Goal: Navigation & Orientation: Find specific page/section

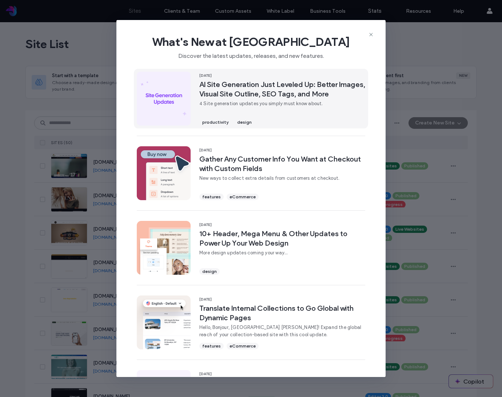
click at [267, 115] on div "[DATE] AI Site Generation Just Leveled Up: Better Images, Visual Site Outline, …" at bounding box center [282, 99] width 166 height 54
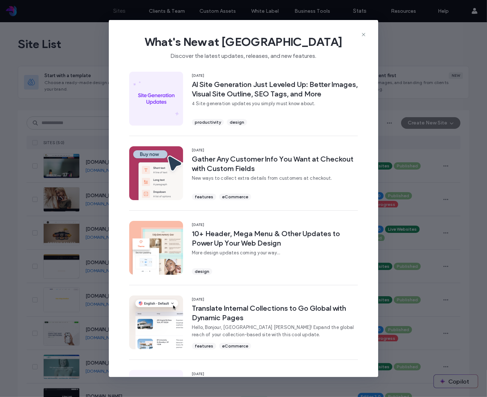
click at [364, 34] on icon at bounding box center [363, 35] width 6 height 6
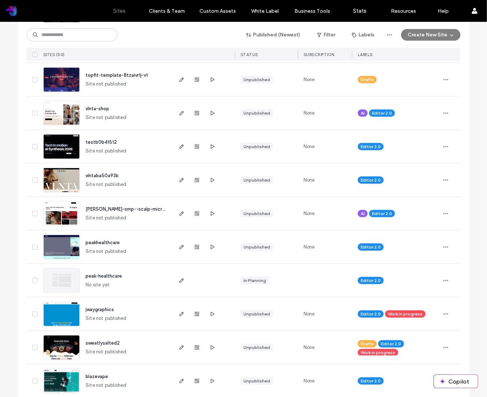
scroll to position [594, 0]
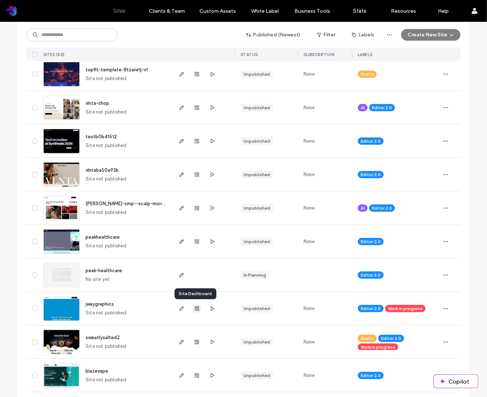
click at [195, 307] on use "button" at bounding box center [197, 308] width 4 height 4
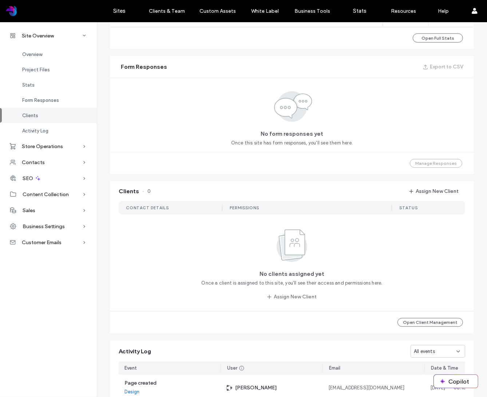
scroll to position [609, 0]
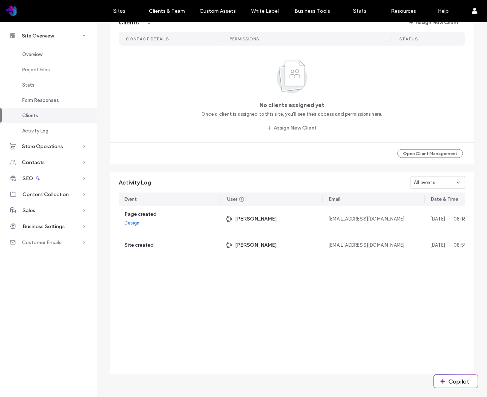
click at [58, 239] on div "Customer Emails" at bounding box center [48, 242] width 97 height 16
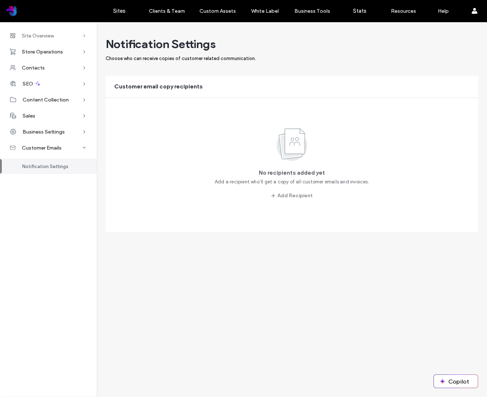
click at [45, 33] on span "Site Overview" at bounding box center [38, 36] width 32 height 6
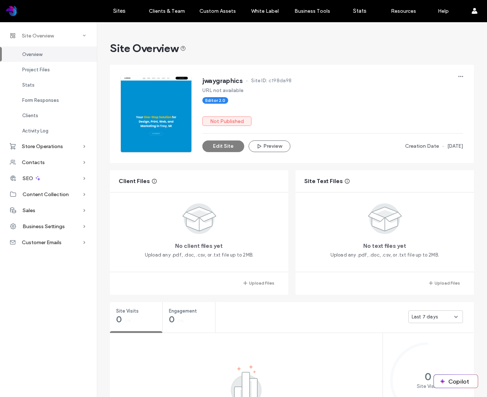
click at [45, 33] on span "Site Overview" at bounding box center [38, 36] width 32 height 6
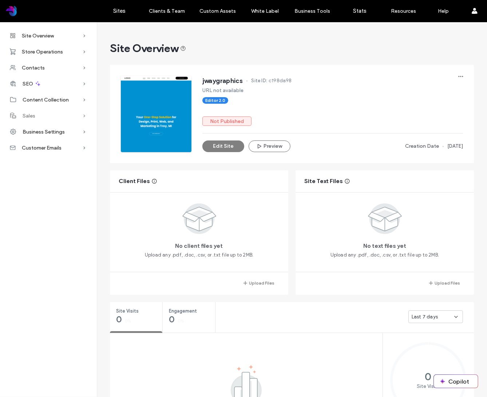
click at [53, 113] on div "Sales" at bounding box center [48, 116] width 97 height 16
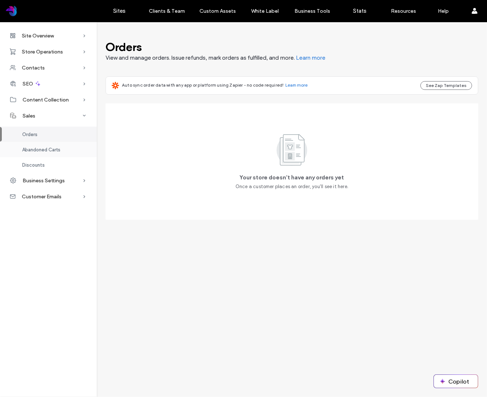
click at [42, 155] on div "Abandoned Carts" at bounding box center [48, 149] width 97 height 15
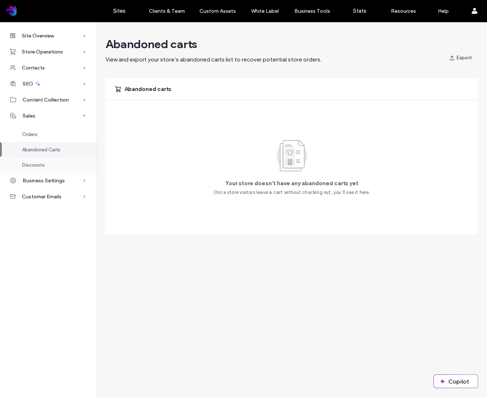
click at [42, 158] on div "Discounts" at bounding box center [48, 164] width 97 height 15
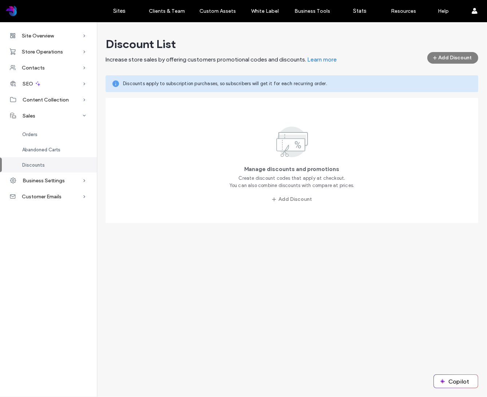
click at [41, 180] on span "Business Settings" at bounding box center [44, 180] width 42 height 6
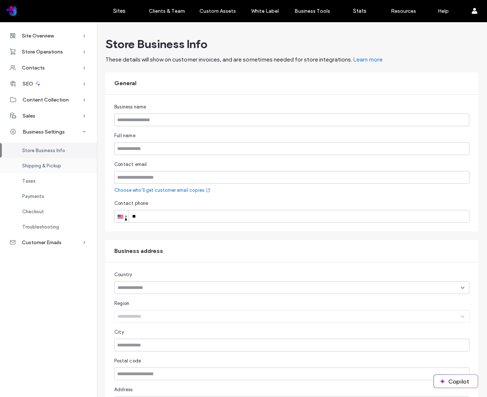
click at [47, 164] on span "Shipping & Pickup" at bounding box center [41, 165] width 39 height 5
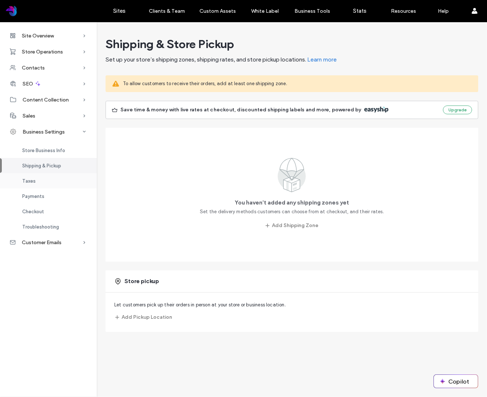
click at [40, 179] on div "Taxes" at bounding box center [48, 180] width 97 height 15
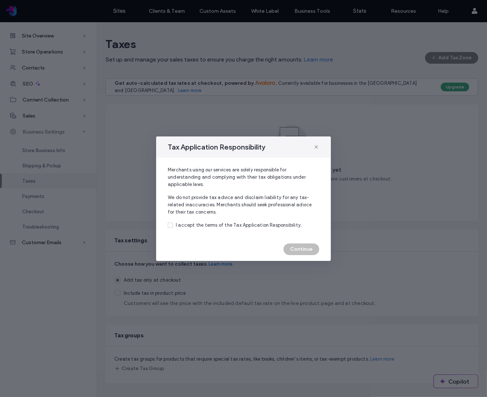
drag, startPoint x: 319, startPoint y: 146, endPoint x: 32, endPoint y: 197, distance: 290.7
click at [318, 146] on icon at bounding box center [316, 147] width 6 height 6
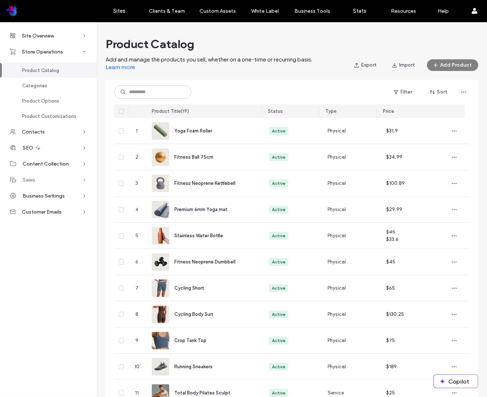
click at [49, 180] on div "Sales" at bounding box center [48, 180] width 97 height 16
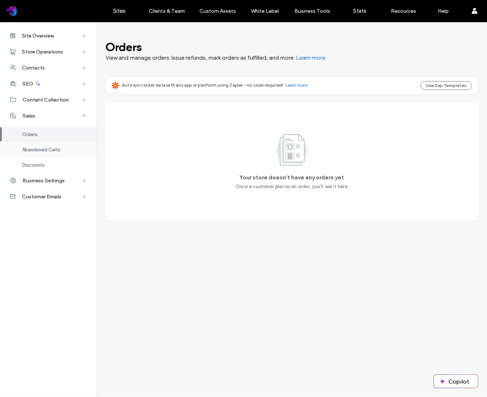
click at [52, 153] on div "Abandoned Carts" at bounding box center [48, 149] width 97 height 15
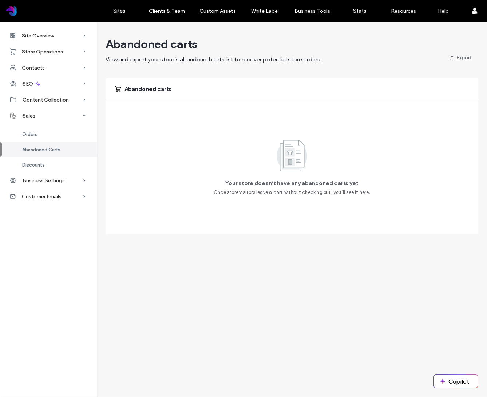
click at [46, 180] on span "Business Settings" at bounding box center [44, 180] width 42 height 6
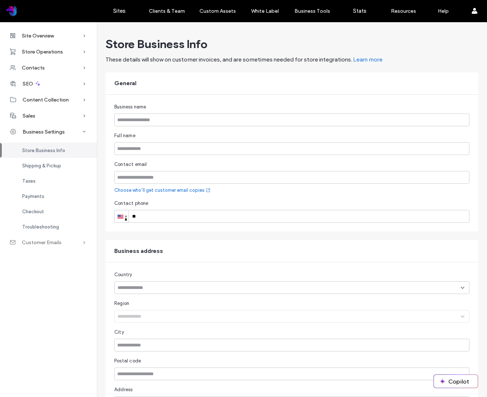
drag, startPoint x: 49, startPoint y: 230, endPoint x: 49, endPoint y: 240, distance: 10.2
click at [49, 230] on div "Troubleshooting" at bounding box center [48, 226] width 97 height 15
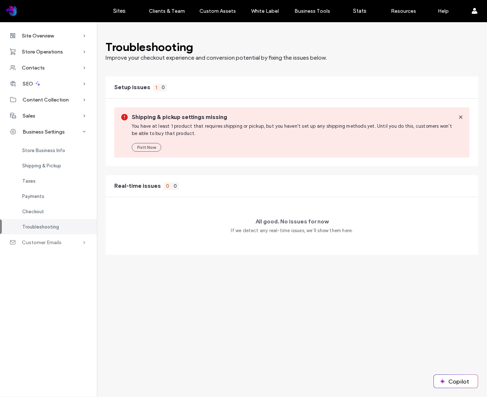
click at [49, 243] on span "Customer Emails" at bounding box center [42, 242] width 40 height 6
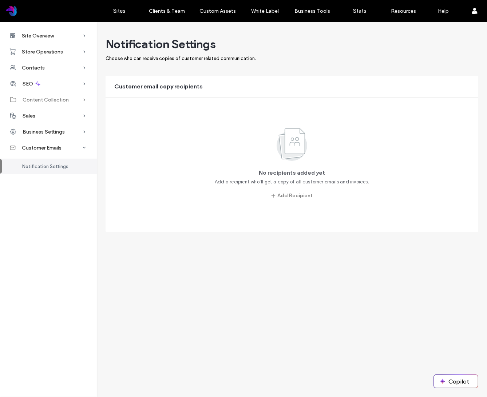
click at [40, 100] on span "Content Collection" at bounding box center [46, 100] width 46 height 6
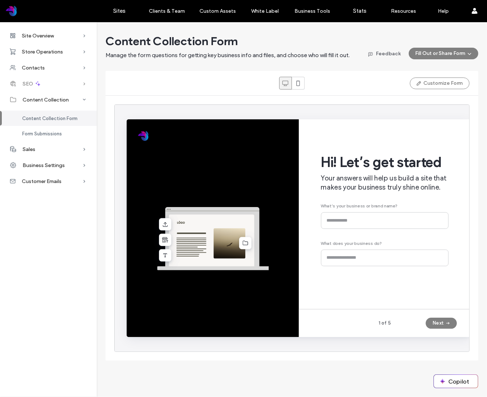
click at [56, 84] on div "SEO" at bounding box center [48, 84] width 97 height 16
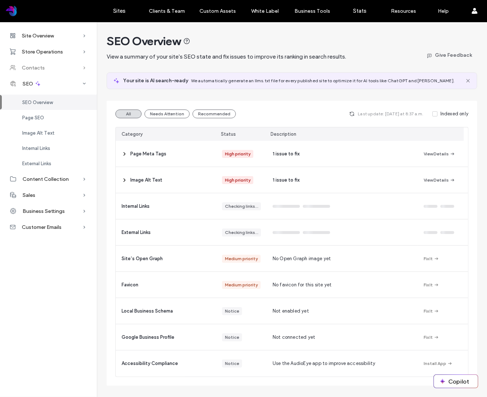
click at [53, 72] on div "Contacts" at bounding box center [48, 68] width 97 height 16
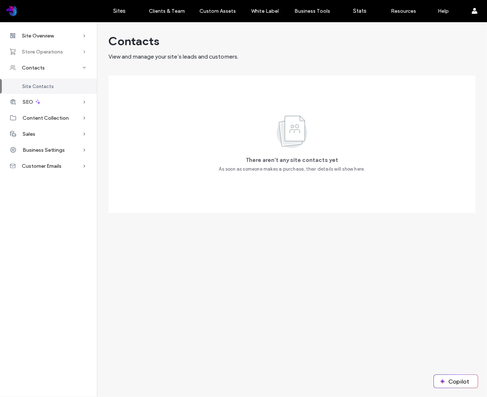
click at [56, 54] on span "Store Operations" at bounding box center [42, 52] width 41 height 6
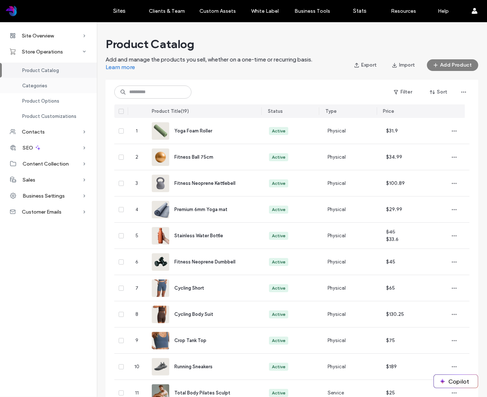
click at [53, 82] on div "Categories" at bounding box center [48, 85] width 97 height 15
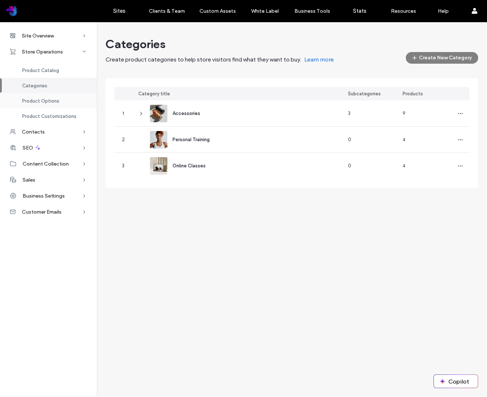
click at [52, 102] on span "Product Options" at bounding box center [40, 100] width 37 height 5
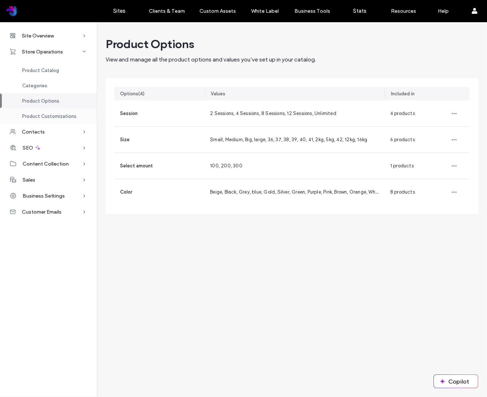
click at [53, 116] on span "Product Customizations" at bounding box center [49, 115] width 54 height 5
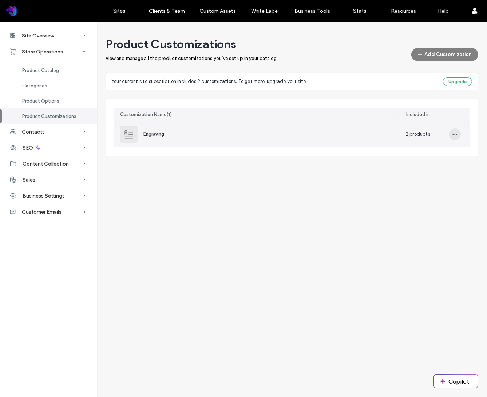
click at [382, 134] on use "button" at bounding box center [454, 134] width 5 height 1
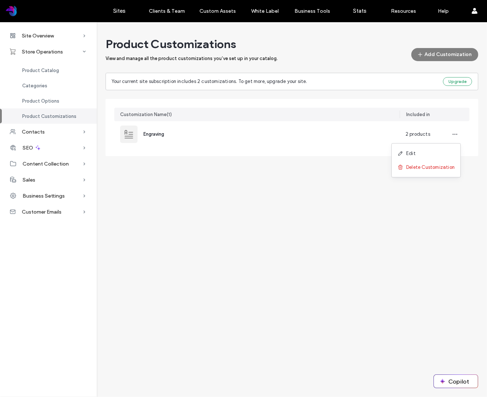
click at [280, 183] on div "Site Overview Overview Project Files Stats Form Responses Clients Activity Log …" at bounding box center [243, 209] width 487 height 375
click at [41, 72] on span "Product Catalog" at bounding box center [40, 70] width 37 height 5
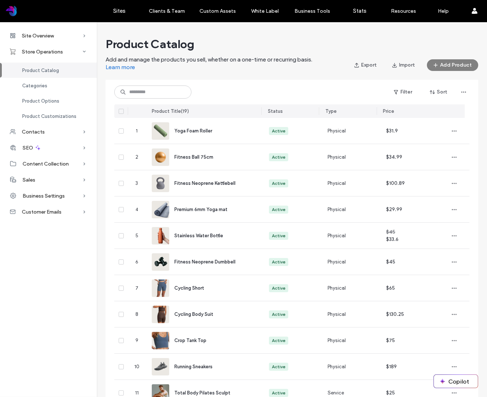
click at [118, 65] on link "Learn more" at bounding box center [119, 67] width 29 height 7
click at [63, 40] on div "Site Overview" at bounding box center [48, 36] width 97 height 16
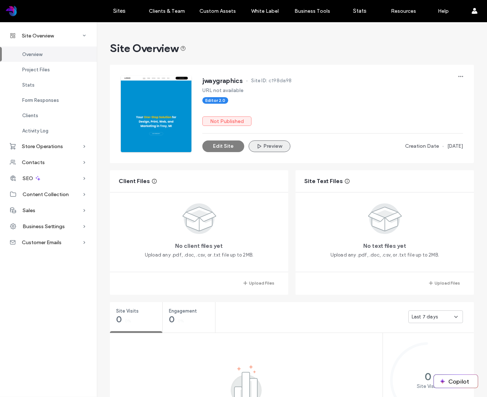
click at [271, 146] on button "Preview" at bounding box center [269, 146] width 42 height 12
click at [382, 77] on icon "button" at bounding box center [461, 76] width 6 height 6
click at [352, 55] on div "Site Overview" at bounding box center [292, 48] width 364 height 15
click at [45, 118] on div "Clients" at bounding box center [48, 115] width 97 height 15
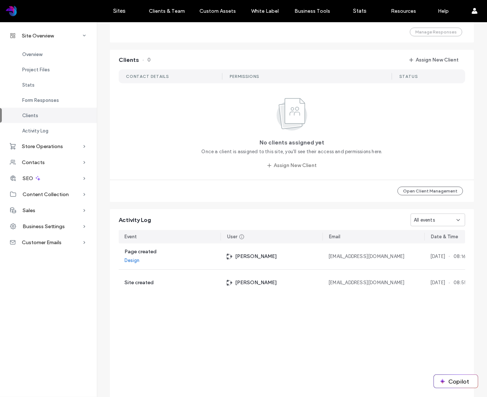
scroll to position [596, 0]
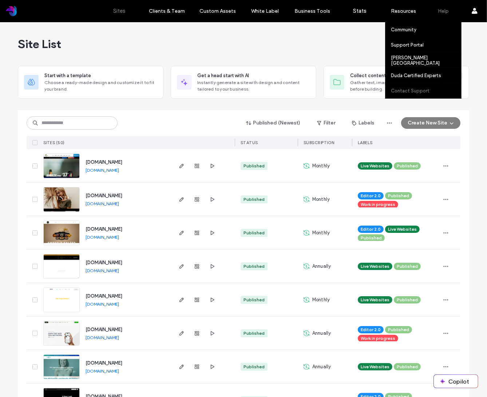
click at [412, 91] on label "Contact Support" at bounding box center [410, 90] width 39 height 5
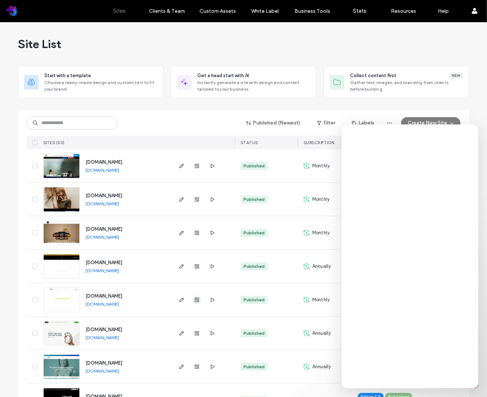
click at [195, 300] on use "button" at bounding box center [197, 300] width 4 height 4
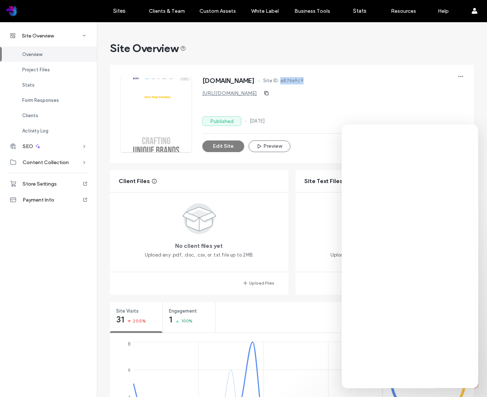
drag, startPoint x: 323, startPoint y: 82, endPoint x: 298, endPoint y: 81, distance: 25.5
click at [301, 81] on div "[DOMAIN_NAME] Site ID: a874e9c9" at bounding box center [332, 82] width 260 height 12
copy span "a874e9c9"
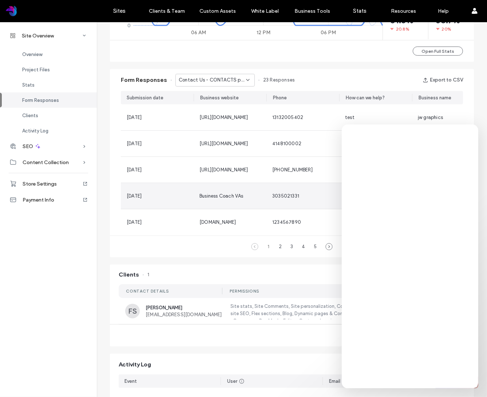
scroll to position [431, 0]
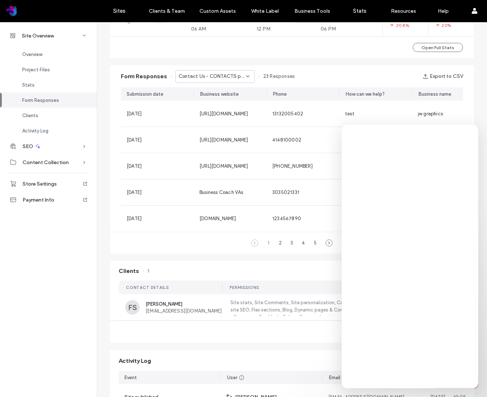
click at [236, 79] on span "Contact Us - CONTACTS page" at bounding box center [212, 76] width 67 height 7
click at [227, 104] on span "Contact Us - Header/Footer" at bounding box center [207, 101] width 64 height 7
click at [237, 78] on span "Contact Us - Header/Footer" at bounding box center [211, 76] width 64 height 7
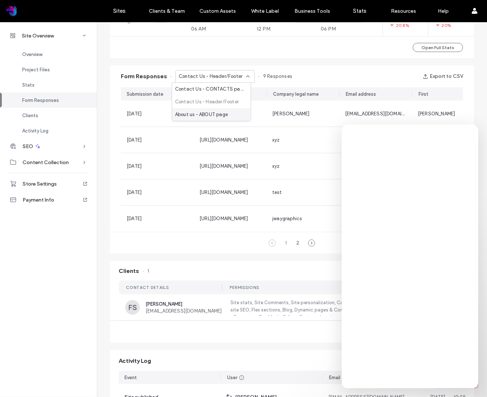
click at [222, 117] on span "About us - ABOUT page" at bounding box center [201, 114] width 53 height 7
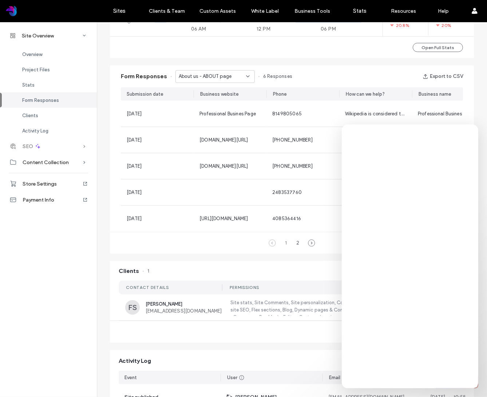
click at [47, 148] on div "SEO" at bounding box center [48, 146] width 97 height 16
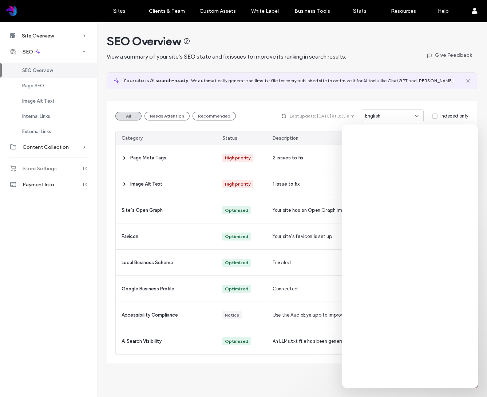
click at [47, 168] on span "Store Settings" at bounding box center [40, 168] width 34 height 6
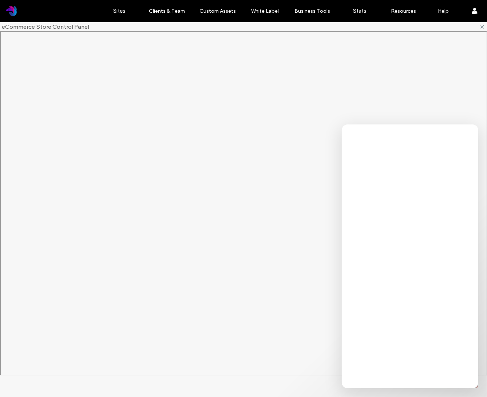
click at [14, 27] on span "eCommerce Store Control Panel" at bounding box center [45, 26] width 87 height 7
